Goal: Task Accomplishment & Management: Manage account settings

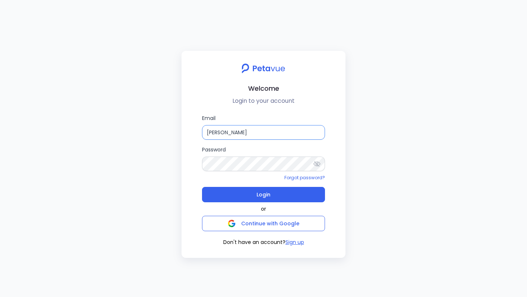
click at [260, 134] on input "[PERSON_NAME]" at bounding box center [263, 132] width 123 height 15
drag, startPoint x: 261, startPoint y: 133, endPoint x: 217, endPoint y: 133, distance: 43.5
click at [217, 133] on input "[PERSON_NAME]" at bounding box center [263, 132] width 123 height 15
type input "S"
type input "[PERSON_NAME][EMAIL_ADDRESS][DOMAIN_NAME]"
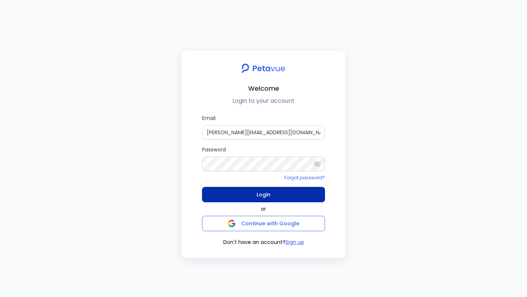
click at [245, 202] on button "Login" at bounding box center [263, 194] width 123 height 15
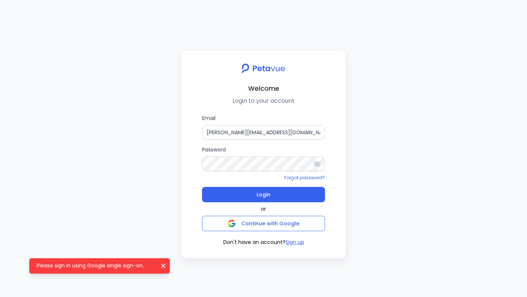
click at [195, 139] on div "Email [PERSON_NAME][EMAIL_ADDRESS][DOMAIN_NAME] Password Forgot password? Login…" at bounding box center [263, 180] width 152 height 132
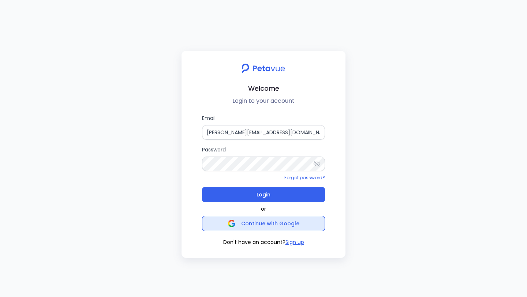
click at [258, 225] on span "Continue with Google" at bounding box center [270, 223] width 58 height 7
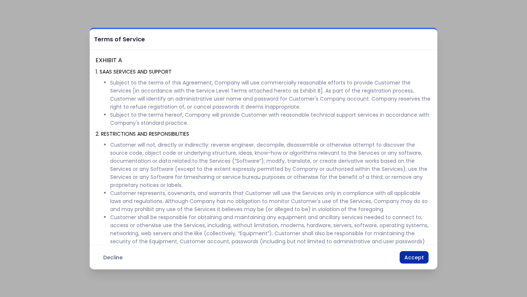
click at [415, 259] on button "Accept" at bounding box center [413, 257] width 29 height 12
